Goal: Obtain resource: Obtain resource

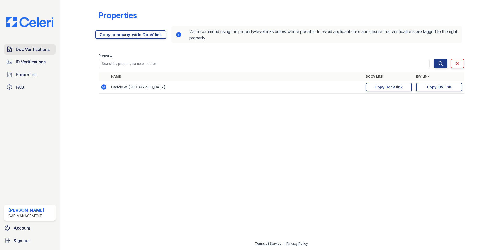
click at [31, 52] on span "Doc Verifications" at bounding box center [33, 49] width 34 height 6
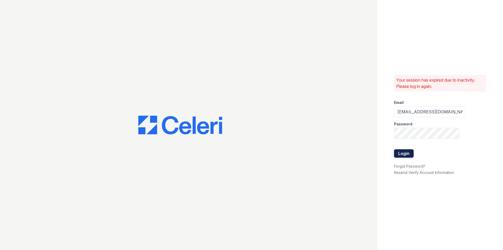
click at [404, 155] on button "Login" at bounding box center [404, 153] width 20 height 8
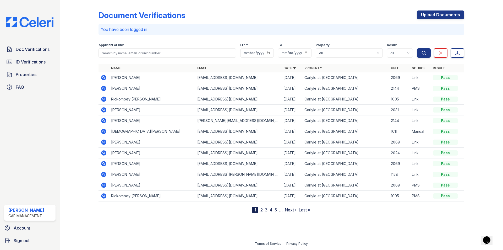
click at [103, 76] on icon at bounding box center [104, 77] width 6 height 6
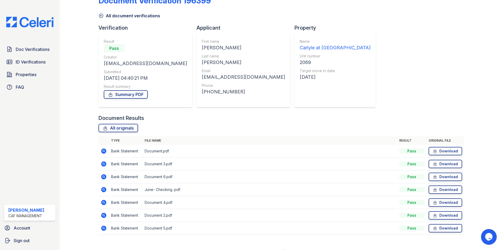
scroll to position [23, 0]
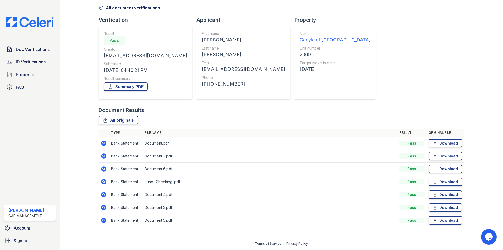
click at [103, 142] on icon at bounding box center [103, 142] width 1 height 1
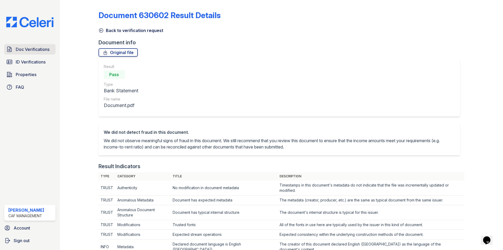
click at [24, 49] on span "Doc Verifications" at bounding box center [33, 49] width 34 height 6
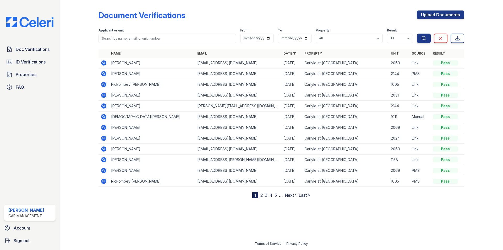
click at [104, 62] on icon at bounding box center [103, 62] width 5 height 5
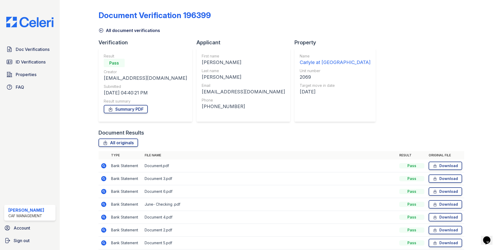
click at [105, 177] on icon at bounding box center [103, 178] width 5 height 5
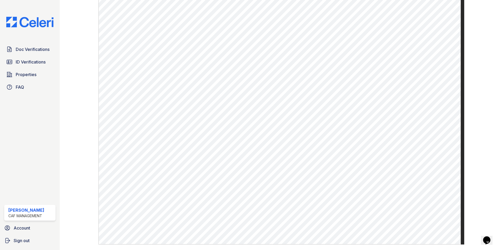
scroll to position [286, 0]
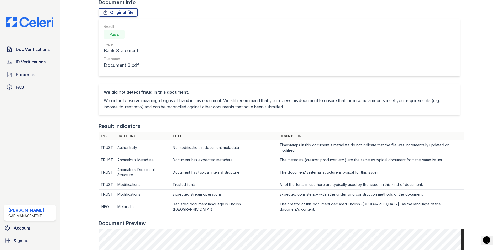
scroll to position [0, 0]
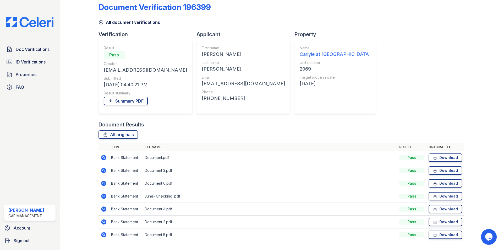
scroll to position [23, 0]
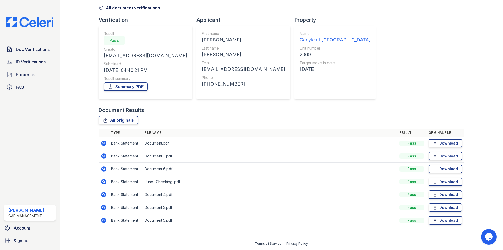
click at [104, 169] on icon at bounding box center [103, 168] width 1 height 1
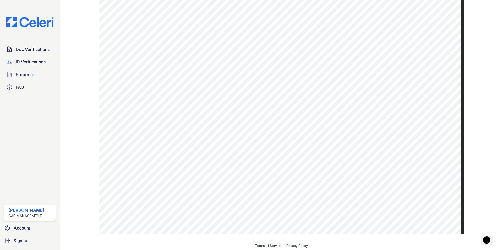
scroll to position [286, 0]
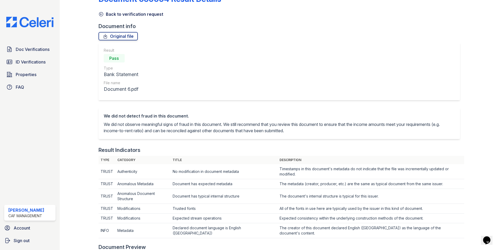
scroll to position [0, 0]
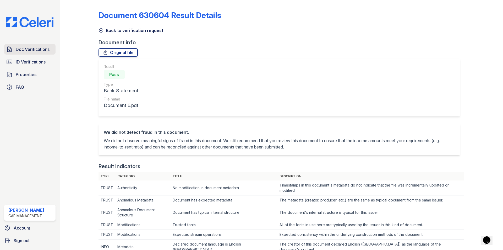
click at [44, 51] on span "Doc Verifications" at bounding box center [33, 49] width 34 height 6
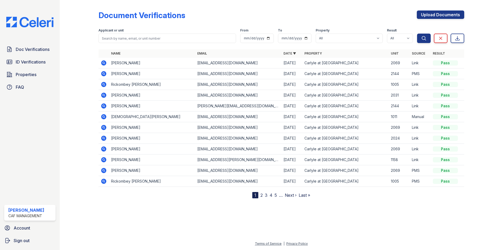
click at [104, 64] on icon at bounding box center [103, 62] width 5 height 5
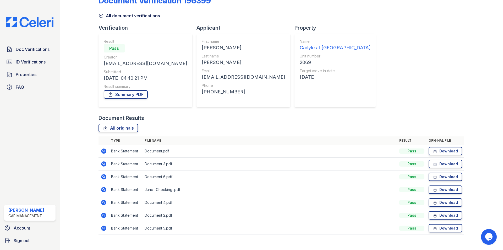
scroll to position [23, 0]
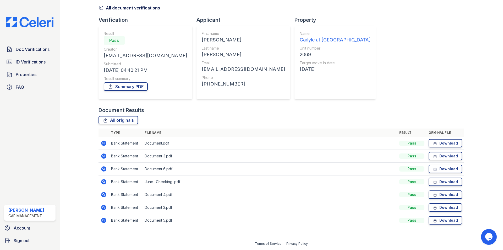
click at [103, 221] on icon at bounding box center [103, 219] width 5 height 5
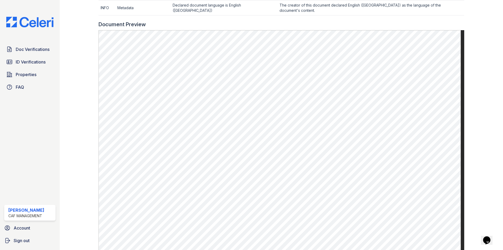
scroll to position [286, 0]
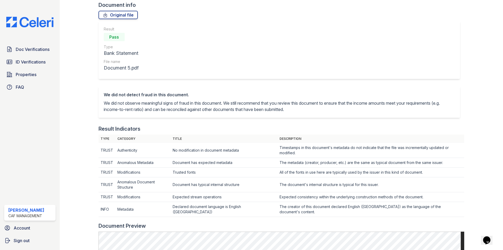
scroll to position [0, 0]
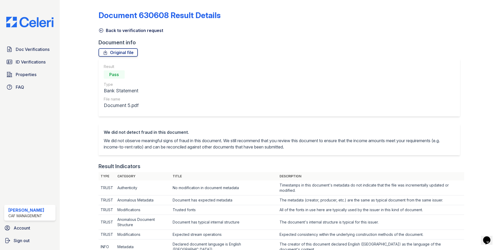
click at [109, 31] on link "Back to verification request" at bounding box center [130, 30] width 65 height 6
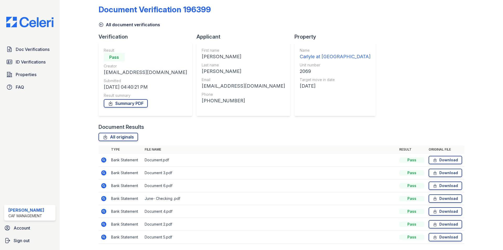
scroll to position [23, 0]
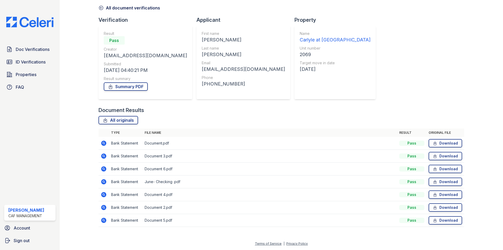
click at [104, 208] on icon at bounding box center [103, 206] width 5 height 5
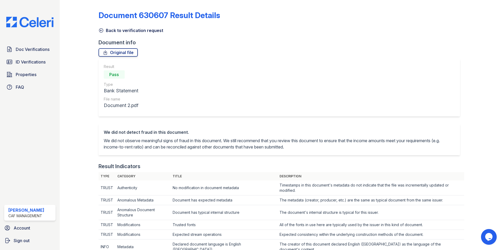
click at [101, 29] on icon at bounding box center [101, 31] width 4 height 4
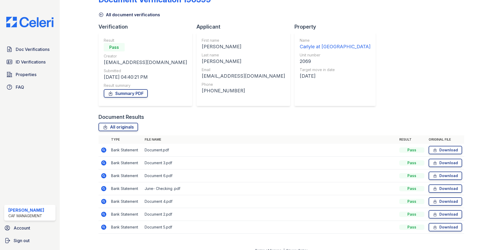
scroll to position [23, 0]
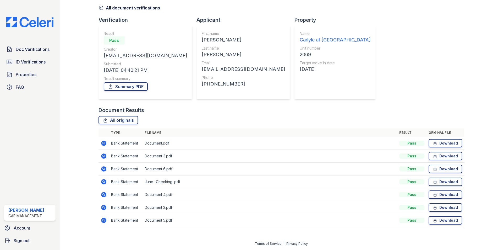
click at [103, 195] on icon at bounding box center [103, 194] width 5 height 5
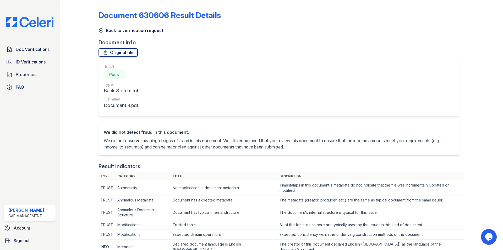
click at [108, 30] on link "Back to verification request" at bounding box center [130, 30] width 65 height 6
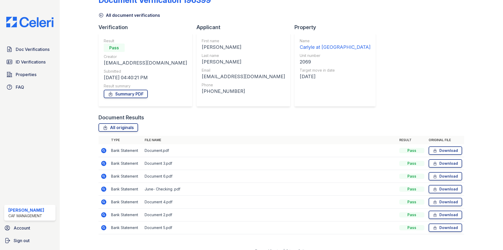
scroll to position [23, 0]
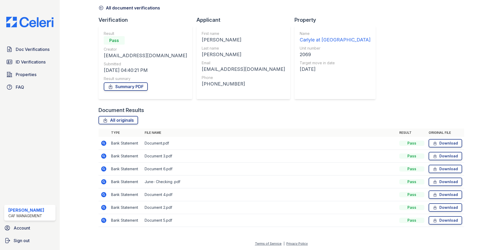
click at [104, 170] on icon at bounding box center [104, 168] width 6 height 6
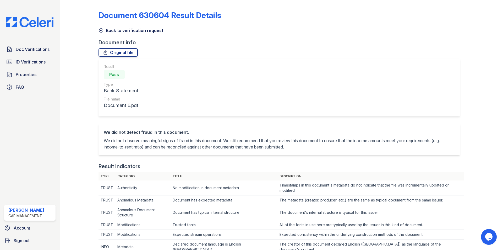
click at [104, 32] on link "Back to verification request" at bounding box center [130, 30] width 65 height 6
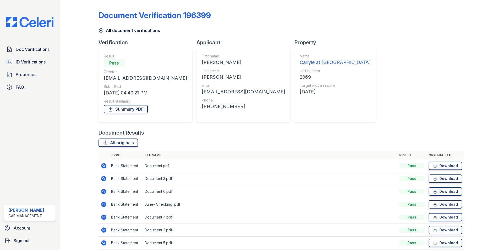
click at [103, 191] on icon at bounding box center [103, 190] width 1 height 1
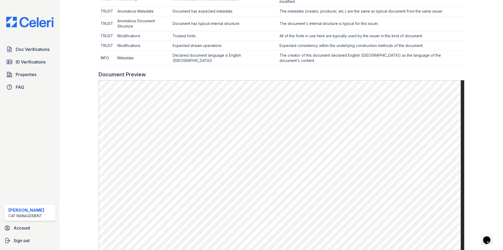
scroll to position [209, 0]
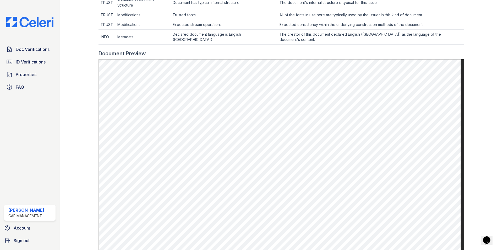
click at [75, 126] on div at bounding box center [83, 51] width 30 height 516
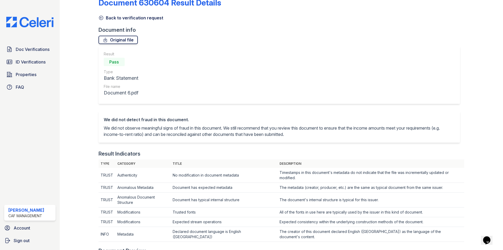
scroll to position [0, 0]
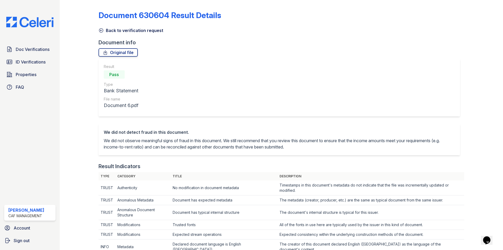
click at [105, 33] on link "Back to verification request" at bounding box center [130, 30] width 65 height 6
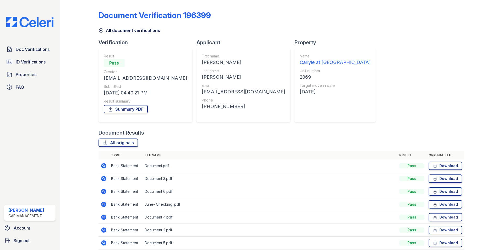
click at [104, 178] on icon at bounding box center [103, 177] width 1 height 1
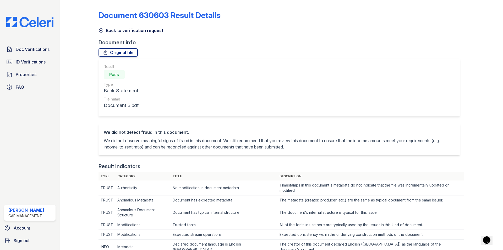
click at [103, 29] on link "Back to verification request" at bounding box center [130, 30] width 65 height 6
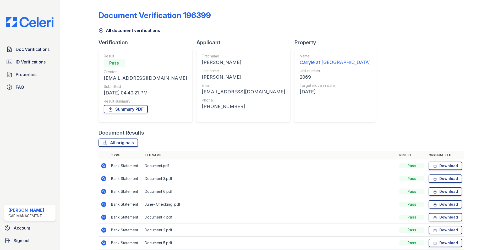
click at [104, 166] on icon at bounding box center [104, 165] width 6 height 6
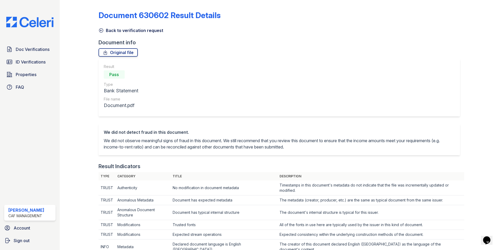
click at [101, 33] on link "Back to verification request" at bounding box center [130, 30] width 65 height 6
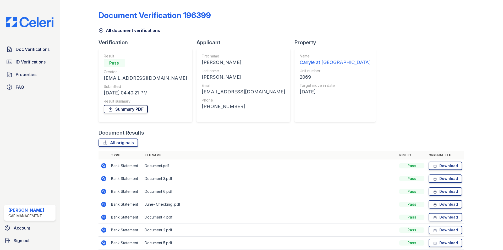
click at [133, 105] on link "Summary PDF" at bounding box center [126, 109] width 44 height 8
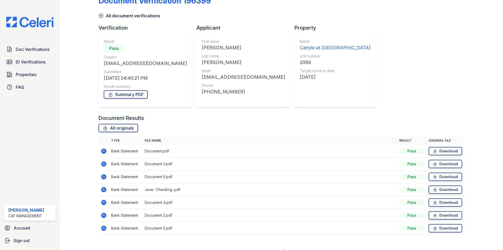
scroll to position [23, 0]
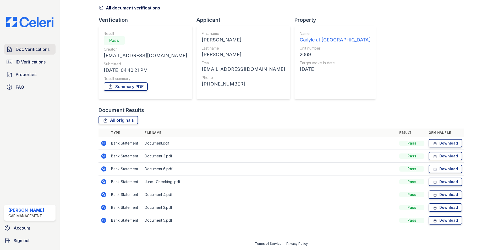
click at [26, 48] on span "Doc Verifications" at bounding box center [33, 49] width 34 height 6
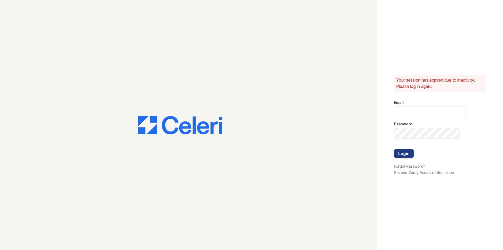
type input "carlylesouth2@cafmanagement.com"
click at [407, 152] on button "Login" at bounding box center [404, 153] width 20 height 8
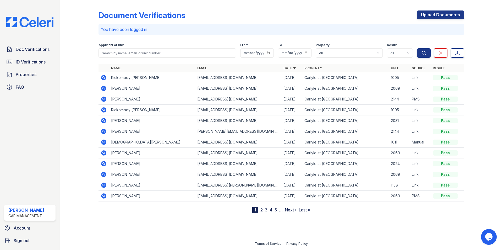
click at [101, 86] on icon at bounding box center [104, 88] width 6 height 6
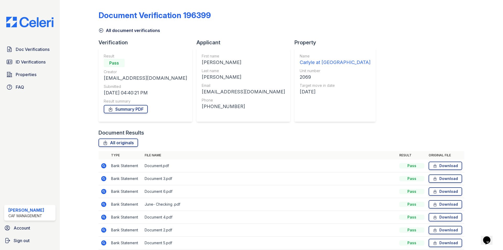
click at [101, 30] on icon at bounding box center [100, 30] width 5 height 5
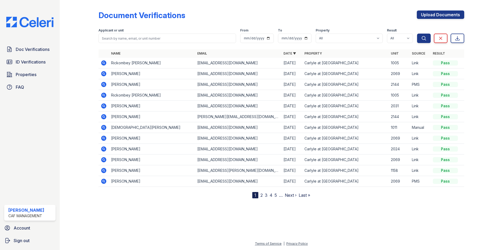
click at [102, 83] on icon at bounding box center [103, 84] width 5 height 5
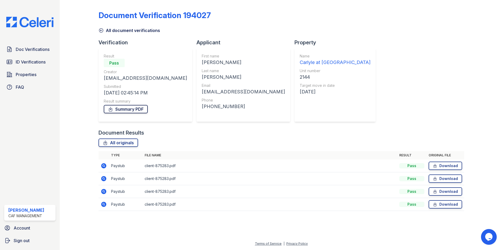
click at [137, 108] on link "Summary PDF" at bounding box center [126, 109] width 44 height 8
click at [450, 166] on link "Download" at bounding box center [445, 165] width 34 height 8
click at [445, 178] on link "Download" at bounding box center [445, 178] width 34 height 8
click at [441, 188] on link "Download" at bounding box center [445, 191] width 34 height 8
click at [456, 205] on link "Download" at bounding box center [445, 204] width 34 height 8
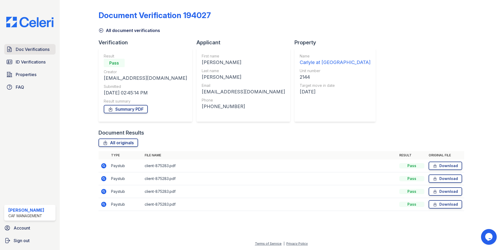
click at [34, 48] on span "Doc Verifications" at bounding box center [33, 49] width 34 height 6
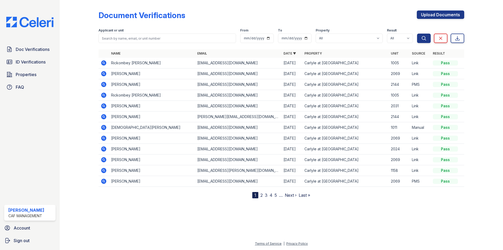
click at [105, 95] on icon at bounding box center [103, 94] width 5 height 5
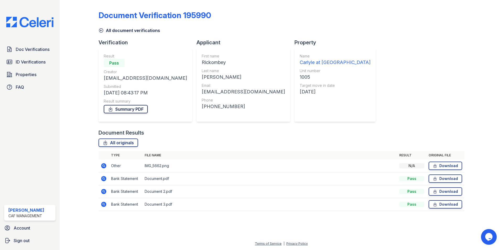
click at [124, 109] on link "Summary PDF" at bounding box center [126, 109] width 44 height 8
click at [130, 32] on link "All document verifications" at bounding box center [129, 30] width 62 height 6
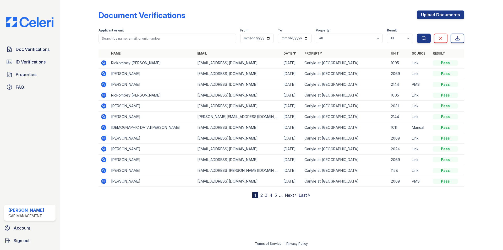
click at [102, 63] on icon at bounding box center [103, 62] width 5 height 5
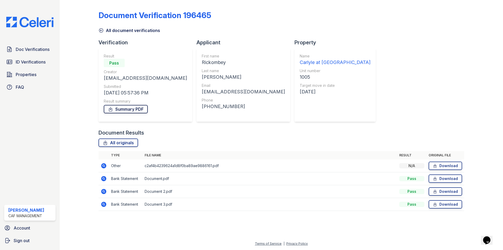
click at [125, 111] on link "Summary PDF" at bounding box center [126, 109] width 44 height 8
click at [36, 48] on span "Doc Verifications" at bounding box center [33, 49] width 34 height 6
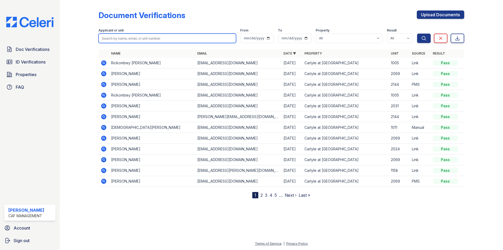
click at [119, 36] on input "search" at bounding box center [166, 38] width 137 height 9
type input "ricko"
click at [417, 34] on button "Search" at bounding box center [424, 38] width 14 height 9
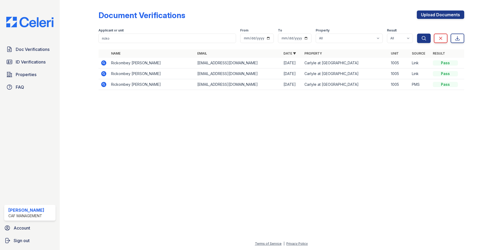
click at [105, 84] on icon at bounding box center [103, 84] width 5 height 5
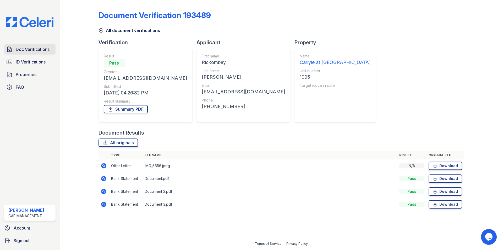
click at [29, 46] on span "Doc Verifications" at bounding box center [33, 49] width 34 height 6
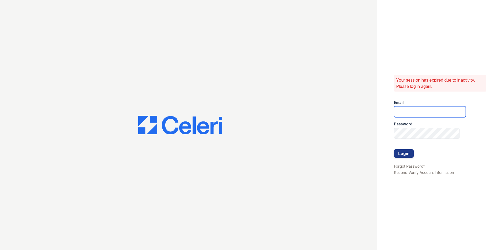
type input "[EMAIL_ADDRESS][DOMAIN_NAME]"
click at [403, 154] on button "Login" at bounding box center [404, 153] width 20 height 8
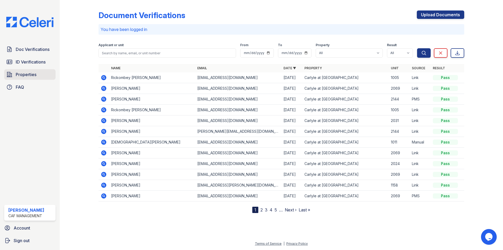
click at [28, 75] on span "Properties" at bounding box center [26, 74] width 21 height 6
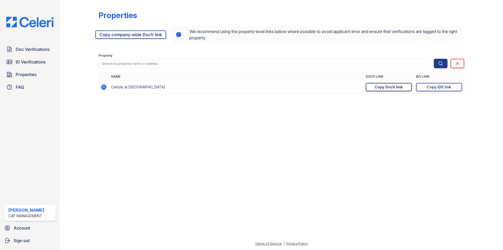
click at [393, 86] on div "Copy DocV link" at bounding box center [388, 86] width 28 height 5
